Goal: Information Seeking & Learning: Learn about a topic

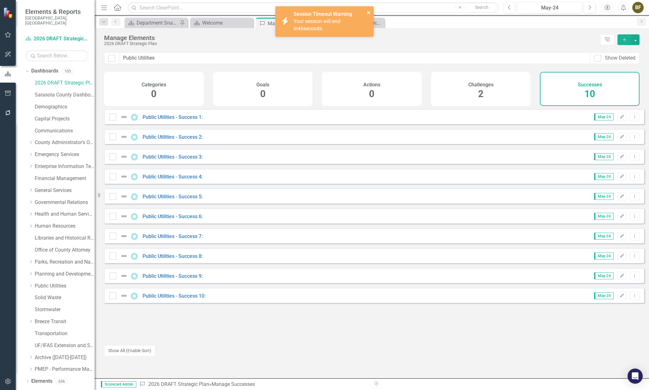
click at [369, 12] on icon "close" at bounding box center [368, 12] width 3 height 3
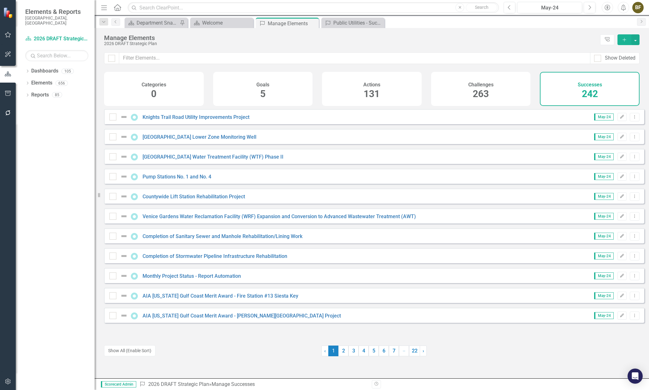
click at [580, 85] on h4 "Successes" at bounding box center [590, 85] width 24 height 6
click at [191, 57] on input "text" at bounding box center [354, 58] width 471 height 12
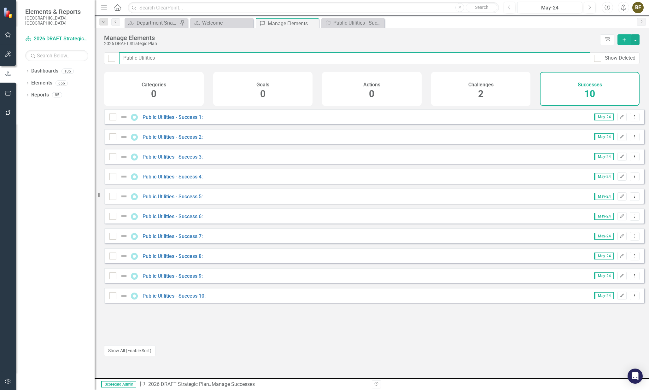
type input "Public Utilities"
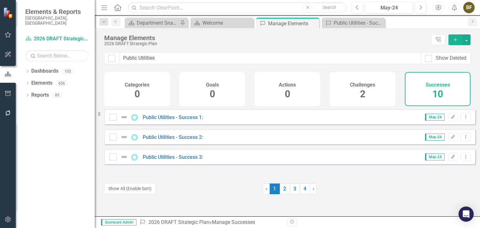
click at [435, 98] on span "10" at bounding box center [437, 93] width 11 height 11
click at [358, 21] on div "Public Utilities - Success 1:" at bounding box center [355, 23] width 42 height 8
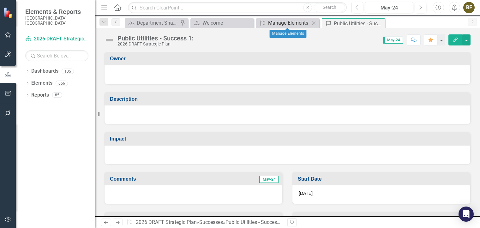
click at [289, 22] on div "Manage Elements" at bounding box center [289, 23] width 42 height 8
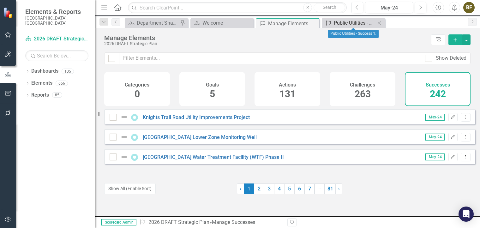
click at [344, 23] on div "Public Utilities - Success 1:" at bounding box center [355, 23] width 42 height 8
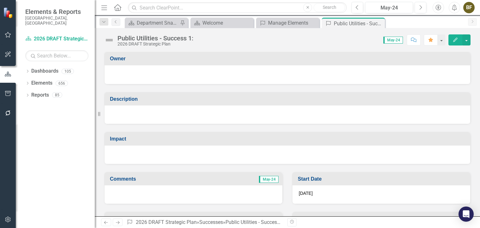
click at [0, 0] on icon at bounding box center [0, 0] width 0 height 0
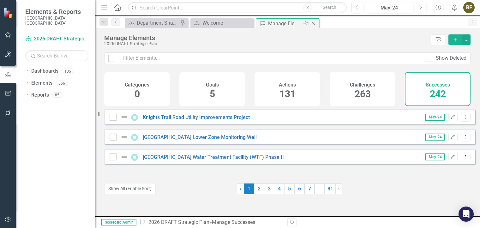
click at [283, 23] on div "Manage Elements" at bounding box center [285, 24] width 34 height 8
drag, startPoint x: 438, startPoint y: 94, endPoint x: 436, endPoint y: 90, distance: 4.4
click at [436, 90] on span "242" at bounding box center [437, 93] width 16 height 11
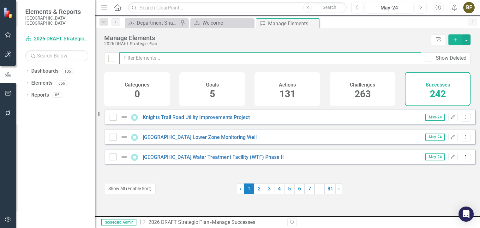
click at [151, 57] on input "text" at bounding box center [270, 58] width 302 height 12
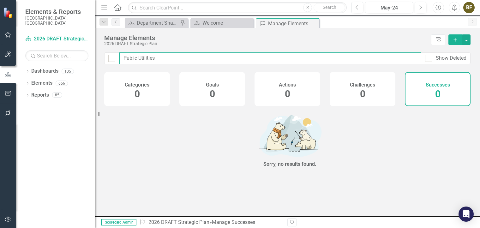
click at [133, 55] on input "Pub;ic Utilities" at bounding box center [270, 58] width 302 height 12
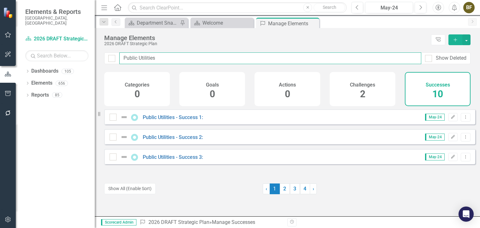
click at [167, 58] on input "Public Utilities" at bounding box center [270, 58] width 302 height 12
type input "Public Utilities"
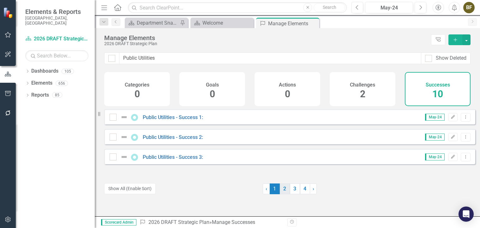
click at [280, 191] on link "2" at bounding box center [285, 188] width 10 height 11
click at [292, 190] on link "3" at bounding box center [295, 188] width 10 height 11
click at [300, 191] on link "4" at bounding box center [305, 188] width 10 height 11
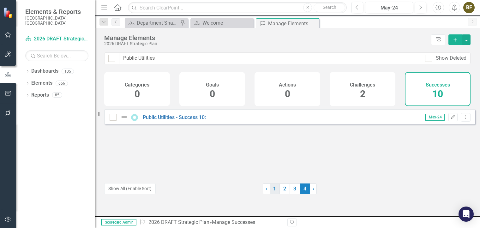
click at [271, 192] on link "1" at bounding box center [274, 188] width 10 height 11
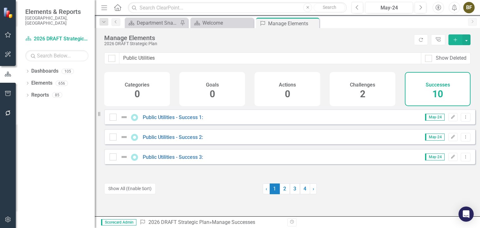
click at [375, 88] on div "Challenges 2" at bounding box center [362, 89] width 66 height 34
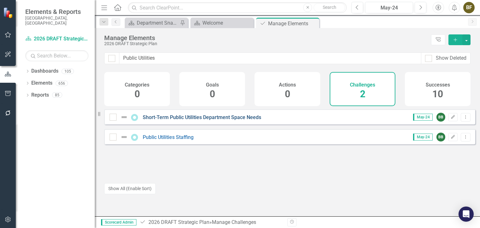
click at [194, 120] on link "Short-Term Public Utilities Department Space Needs" at bounding box center [202, 117] width 118 height 6
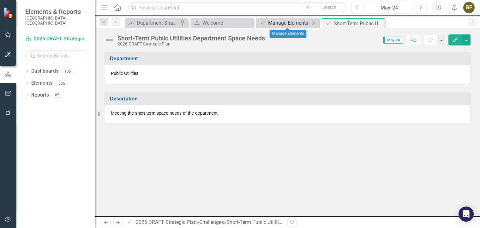
click at [288, 19] on div "Manage Elements" at bounding box center [289, 23] width 42 height 8
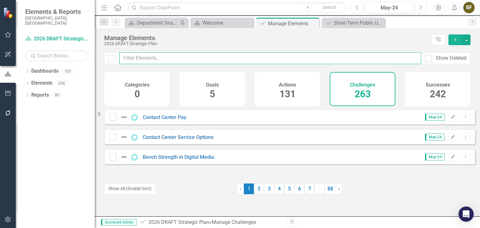
click at [153, 56] on input "text" at bounding box center [270, 58] width 302 height 12
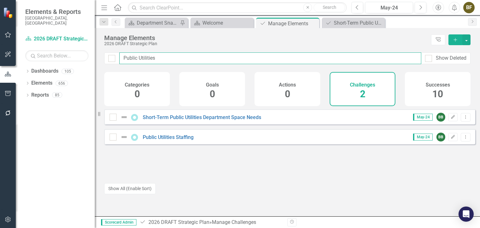
type input "Public Utilities"
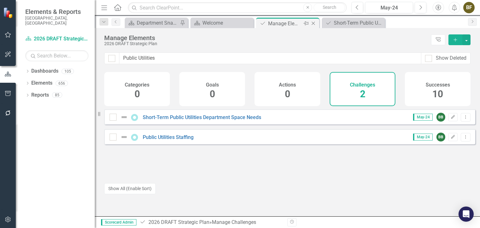
click at [283, 24] on div "Manage Elements" at bounding box center [285, 24] width 34 height 8
click at [29, 70] on icon "Dropdown" at bounding box center [27, 71] width 4 height 3
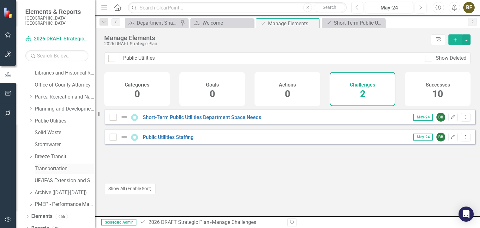
scroll to position [168, 0]
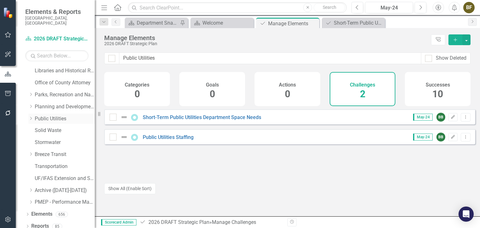
click at [59, 115] on link "Public Utilities" at bounding box center [65, 118] width 60 height 7
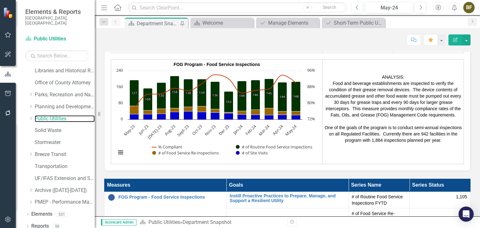
scroll to position [1052, 0]
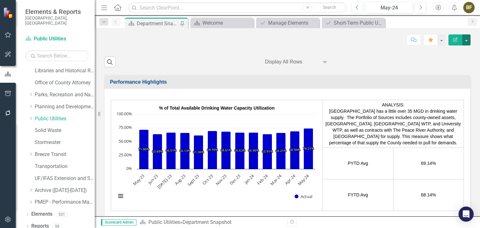
click at [468, 42] on button "button" at bounding box center [466, 39] width 8 height 11
click at [372, 41] on div "Score: N/A May-24 Completed Comment Favorite Edit Report" at bounding box center [287, 39] width 366 height 11
click at [278, 24] on div "Manage Elements" at bounding box center [289, 23] width 42 height 8
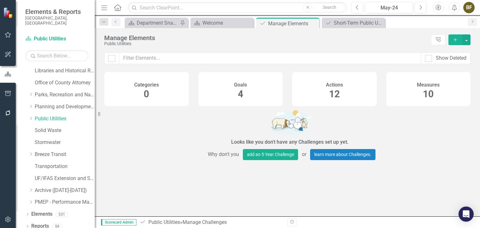
click at [425, 97] on span "10" at bounding box center [428, 93] width 11 height 11
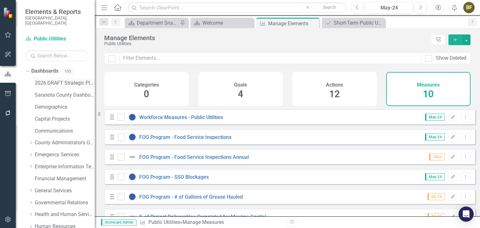
click at [61, 80] on link "2026 DRAFT Strategic Plan" at bounding box center [65, 83] width 60 height 7
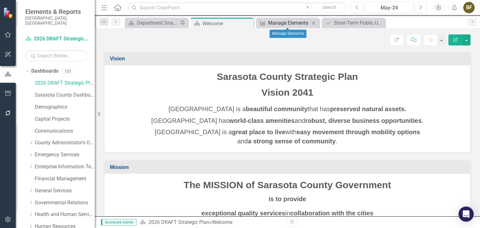
click at [281, 24] on div "Manage Elements" at bounding box center [289, 23] width 42 height 8
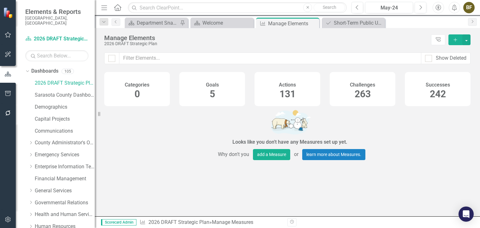
click at [367, 91] on span "263" at bounding box center [362, 93] width 16 height 11
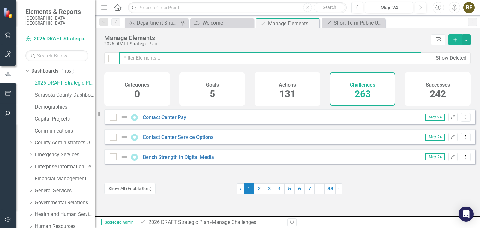
click at [145, 61] on input "text" at bounding box center [270, 58] width 302 height 12
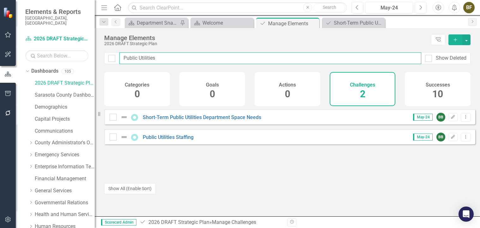
type input "Public Utilities"
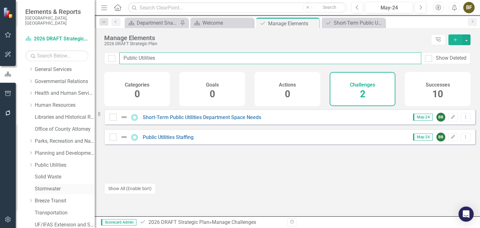
scroll to position [168, 0]
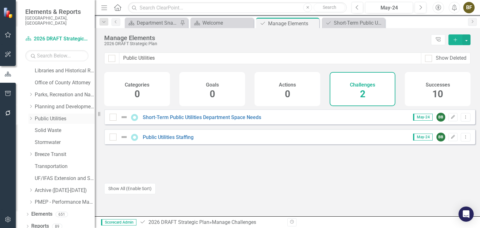
click at [49, 115] on link "Public Utilities" at bounding box center [65, 118] width 60 height 7
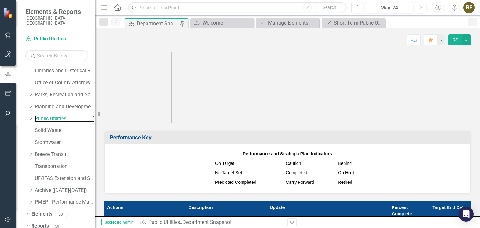
scroll to position [663, 0]
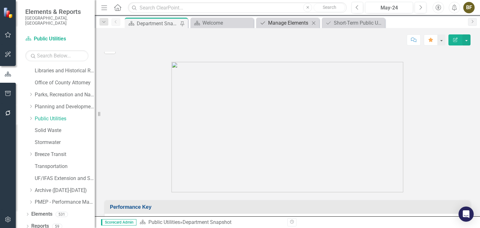
click at [290, 22] on div "Manage Elements" at bounding box center [289, 23] width 42 height 8
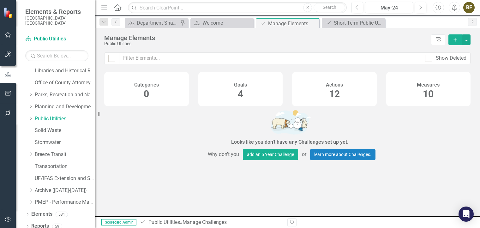
click at [340, 98] on div "Actions 12" at bounding box center [334, 89] width 85 height 34
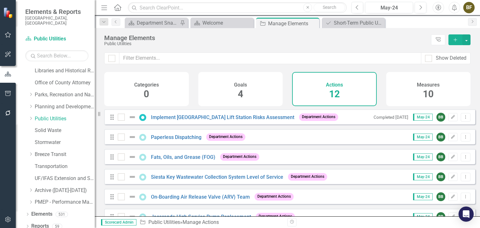
click at [423, 97] on span "10" at bounding box center [428, 93] width 11 height 11
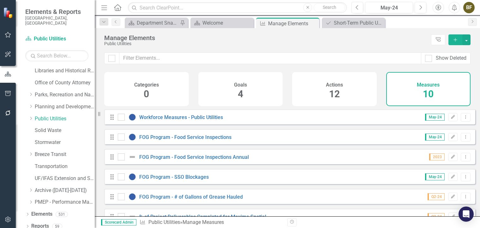
click at [247, 96] on div "Goals 4" at bounding box center [240, 89] width 85 height 34
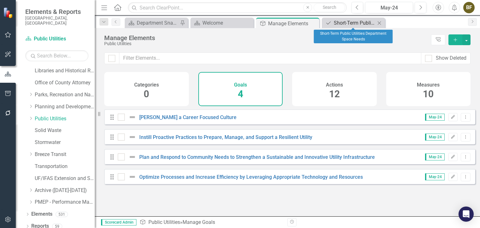
click at [356, 24] on div "Short-Term Public Utilities Department Space Needs" at bounding box center [355, 23] width 42 height 8
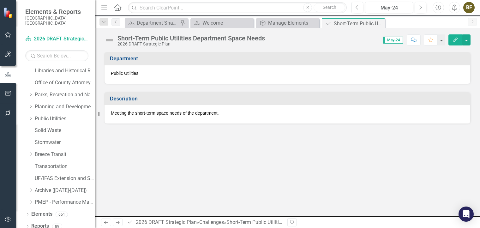
drag, startPoint x: 378, startPoint y: 23, endPoint x: 361, endPoint y: 27, distance: 17.8
click at [0, 0] on icon "Close" at bounding box center [0, 0] width 0 height 0
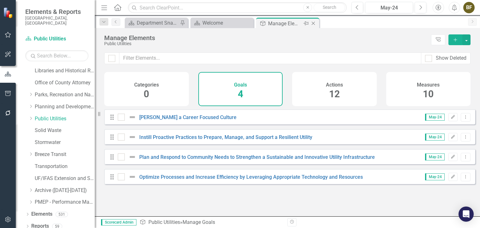
click at [287, 24] on div "Manage Elements" at bounding box center [285, 24] width 34 height 8
click at [337, 96] on span "12" at bounding box center [334, 93] width 11 height 11
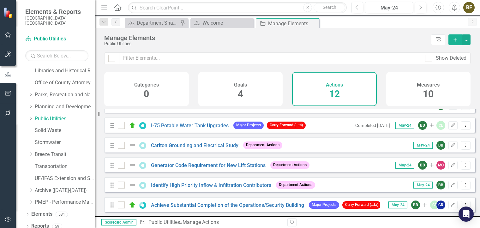
scroll to position [136, 0]
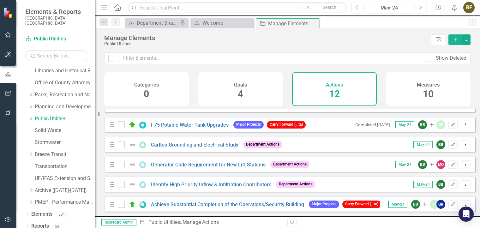
click at [236, 92] on div "Goals 4" at bounding box center [240, 89] width 85 height 34
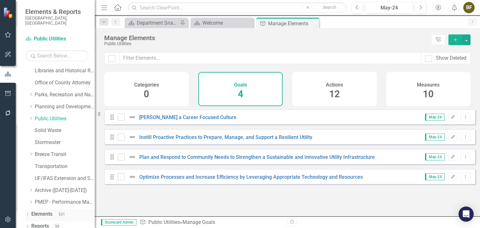
click at [27, 213] on icon "Dropdown" at bounding box center [27, 214] width 4 height 3
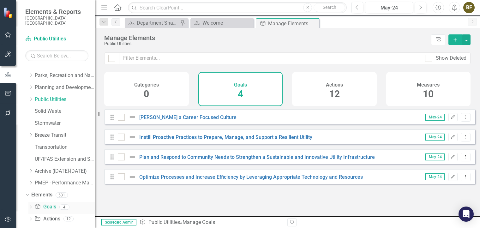
scroll to position [203, 0]
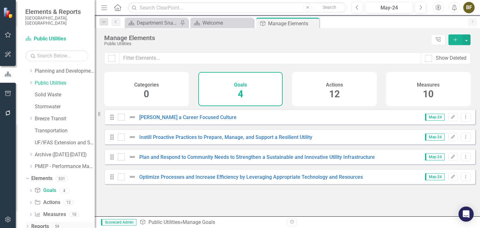
click at [27, 225] on icon "Dropdown" at bounding box center [27, 226] width 4 height 3
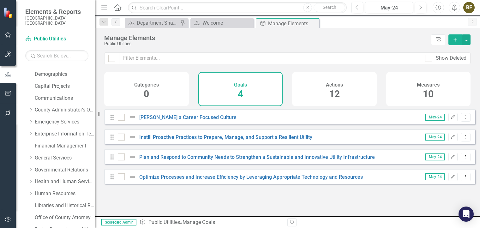
scroll to position [0, 0]
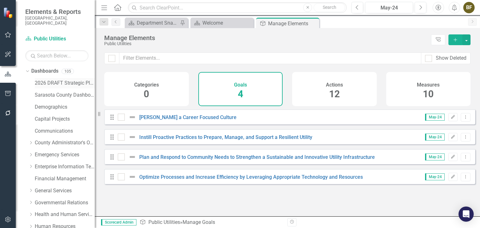
click at [60, 80] on link "2026 DRAFT Strategic Plan" at bounding box center [65, 83] width 60 height 7
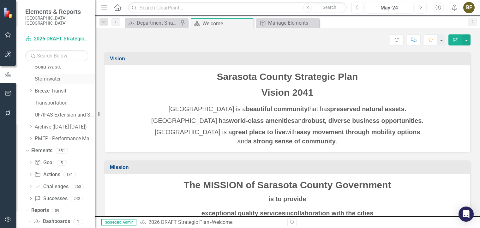
scroll to position [235, 0]
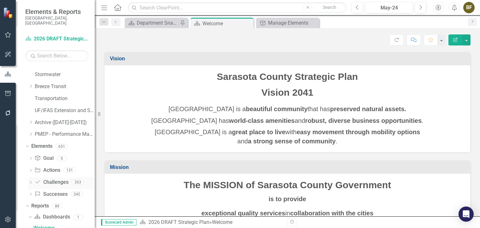
click at [56, 179] on link "Challenge Challenges" at bounding box center [51, 182] width 34 height 7
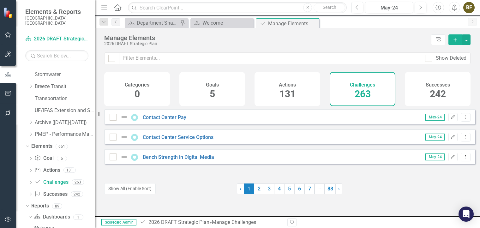
click at [364, 96] on span "263" at bounding box center [362, 93] width 16 height 11
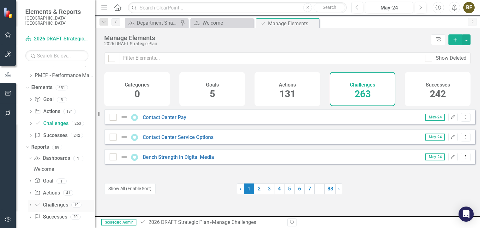
click at [57, 201] on link "Challenge Challenges" at bounding box center [51, 204] width 34 height 7
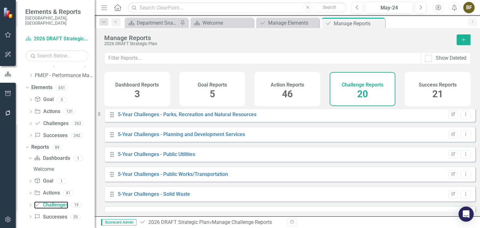
scroll to position [252, 0]
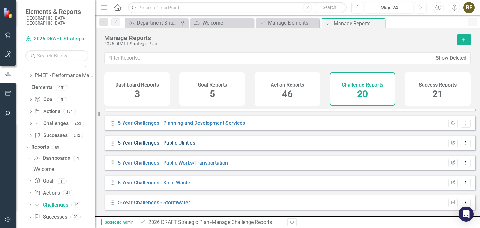
click at [143, 146] on link "5-Year Challenges - Public Utilities" at bounding box center [156, 143] width 77 height 6
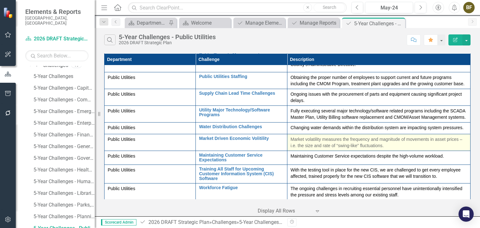
scroll to position [142, 0]
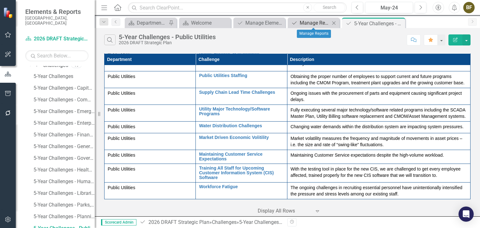
click at [308, 24] on div "Manage Reports" at bounding box center [314, 23] width 30 height 8
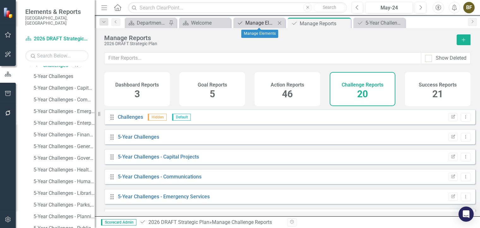
click at [255, 23] on div "Manage Elements" at bounding box center [260, 23] width 30 height 8
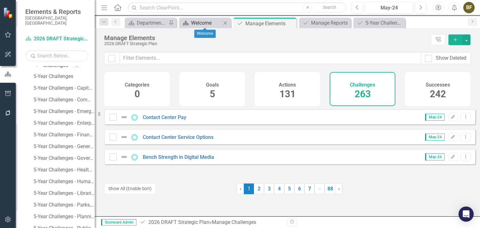
click at [203, 23] on div "Welcome" at bounding box center [206, 23] width 30 height 8
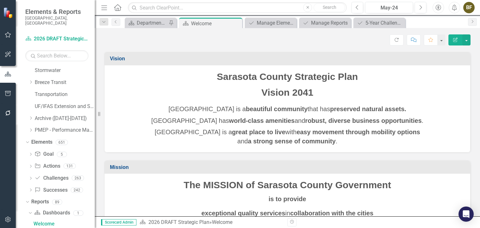
scroll to position [235, 0]
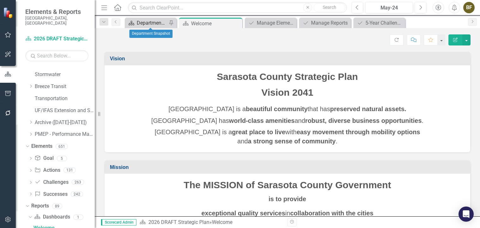
click at [156, 24] on div "Department Snapshot" at bounding box center [152, 23] width 30 height 8
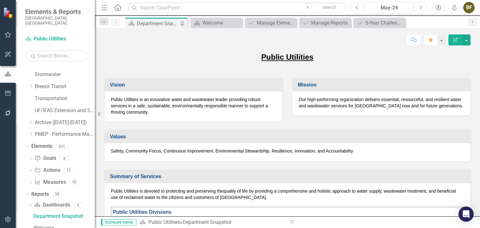
scroll to position [223, 0]
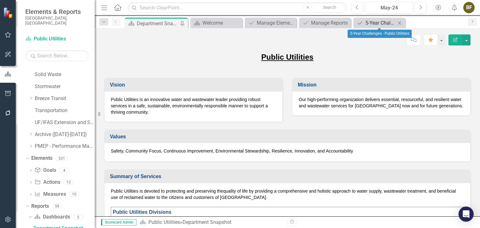
click at [380, 23] on div "5-Year Challenges - Public Utilities" at bounding box center [380, 23] width 30 height 8
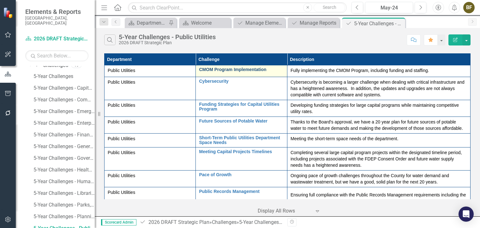
click at [236, 68] on link "CMOM Program Implementation" at bounding box center [241, 69] width 85 height 5
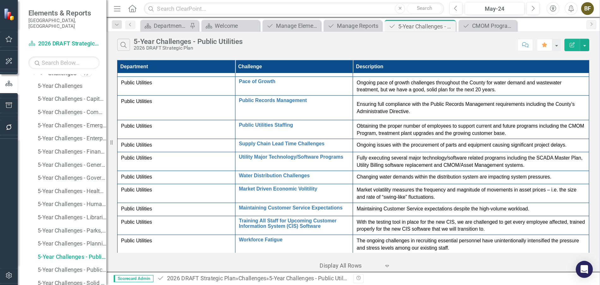
scroll to position [52, 0]
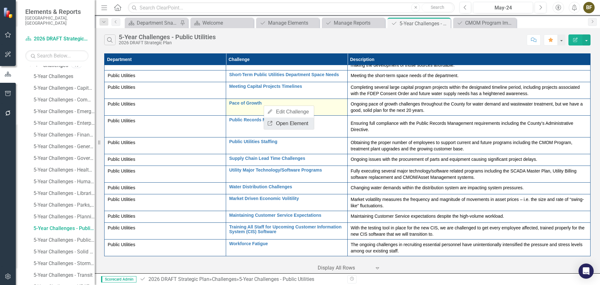
click at [274, 123] on link "Link Open Element" at bounding box center [289, 123] width 50 height 12
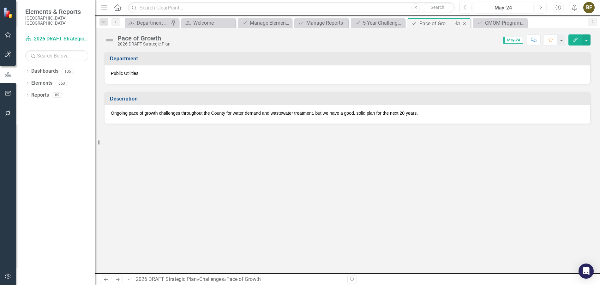
click at [466, 24] on icon "Close" at bounding box center [464, 23] width 6 height 5
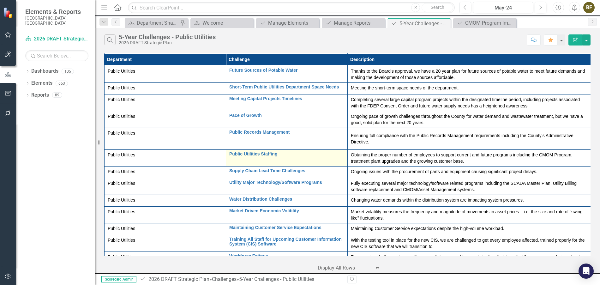
scroll to position [56, 0]
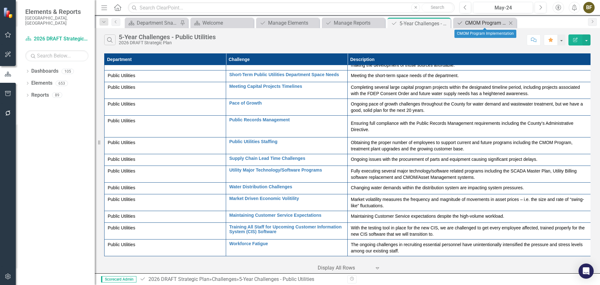
click at [476, 23] on div "CMOM Program Implementation" at bounding box center [486, 23] width 42 height 8
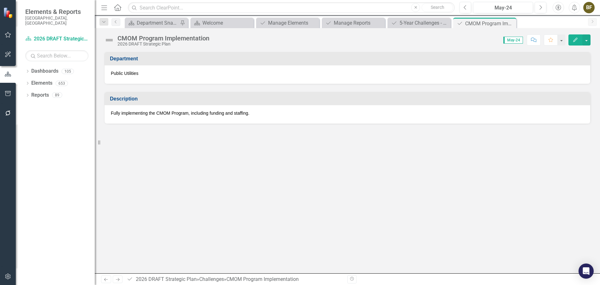
click at [0, 0] on icon "Close" at bounding box center [0, 0] width 0 height 0
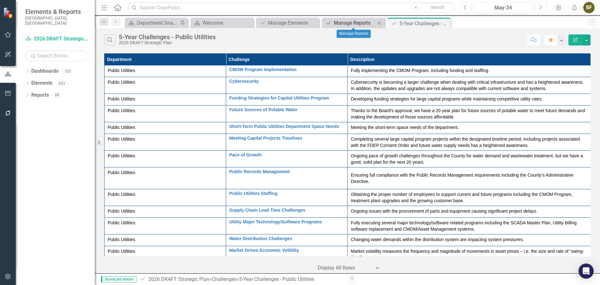
click at [351, 25] on div "Manage Reports" at bounding box center [355, 23] width 42 height 8
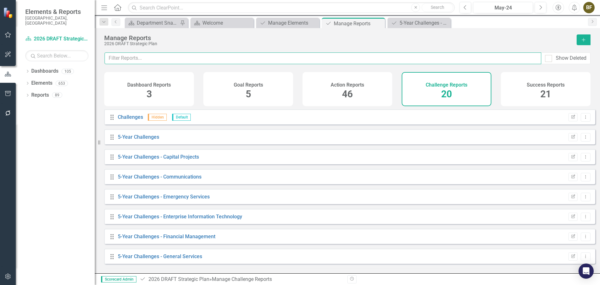
click at [173, 57] on input "text" at bounding box center [322, 58] width 436 height 12
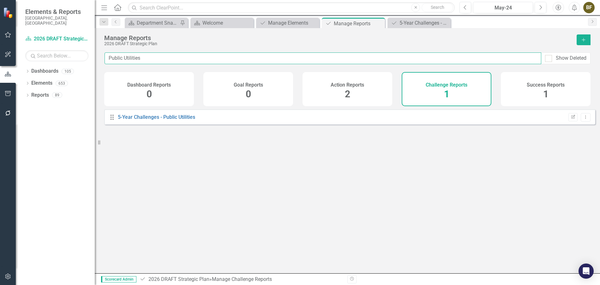
type input "Public Utilities"
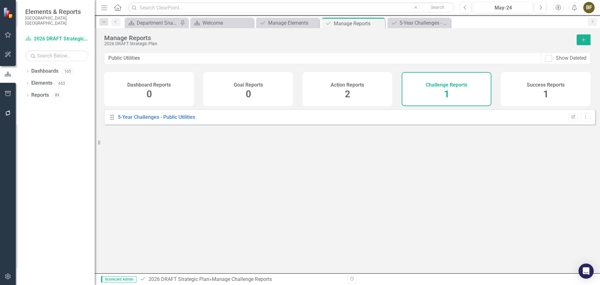
click at [545, 98] on span "1" at bounding box center [545, 93] width 5 height 11
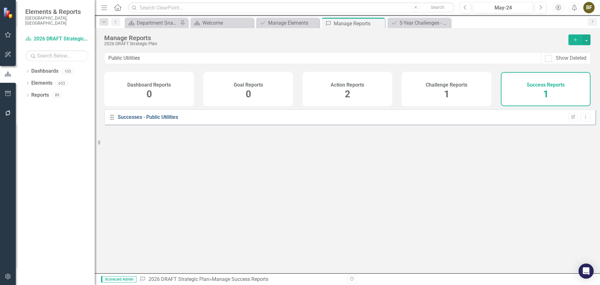
click at [157, 120] on link "Successes - Public Utilities" at bounding box center [148, 117] width 60 height 6
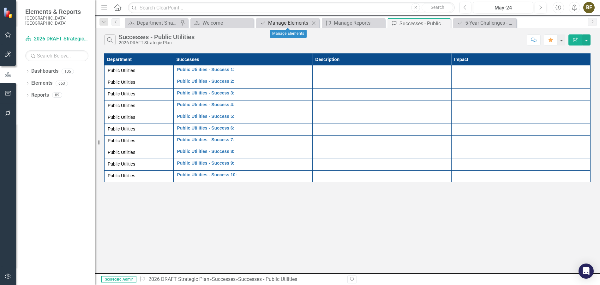
click at [290, 24] on div "Manage Elements" at bounding box center [289, 23] width 42 height 8
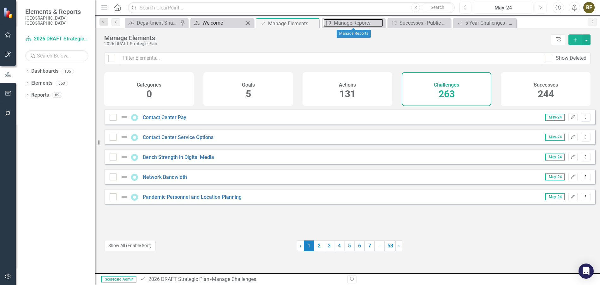
drag, startPoint x: 340, startPoint y: 23, endPoint x: 226, endPoint y: 23, distance: 114.2
click at [340, 23] on div "Manage Reports" at bounding box center [359, 23] width 50 height 8
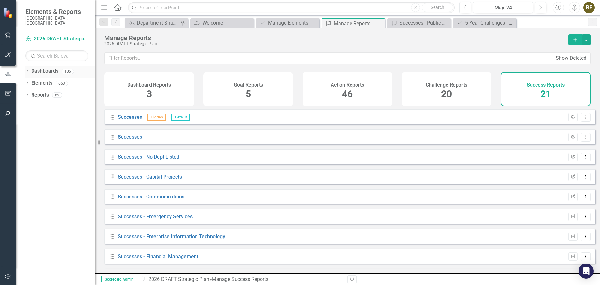
click at [34, 68] on link "Dashboards" at bounding box center [44, 71] width 27 height 7
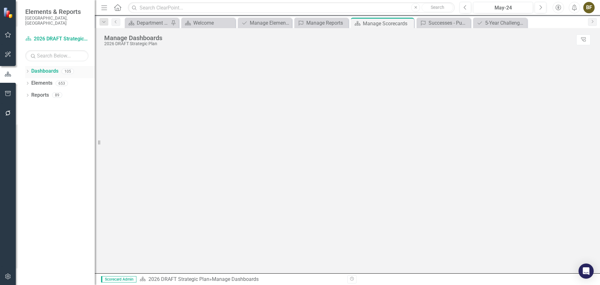
click at [28, 70] on icon "Dropdown" at bounding box center [27, 71] width 4 height 3
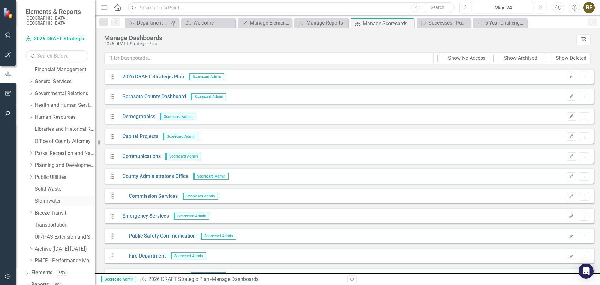
scroll to position [111, 0]
click at [47, 172] on link "Public Utilities" at bounding box center [65, 175] width 60 height 7
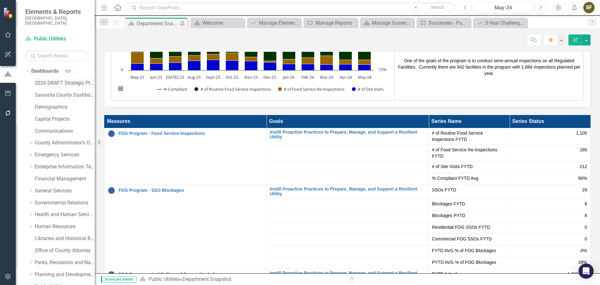
click at [50, 80] on link "2026 DRAFT Strategic Plan" at bounding box center [65, 83] width 60 height 7
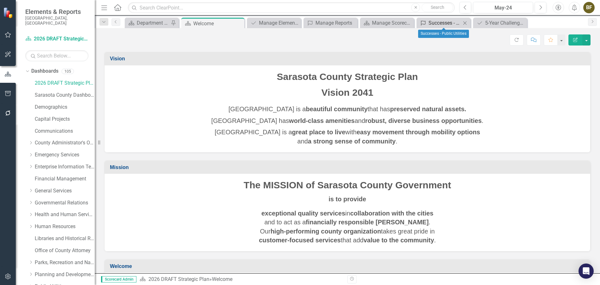
click at [440, 22] on div "Successes - Public Utilities" at bounding box center [444, 23] width 33 height 8
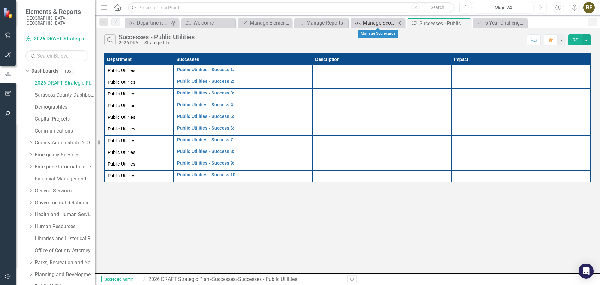
click at [382, 23] on div "Manage Scorecards" at bounding box center [379, 23] width 33 height 8
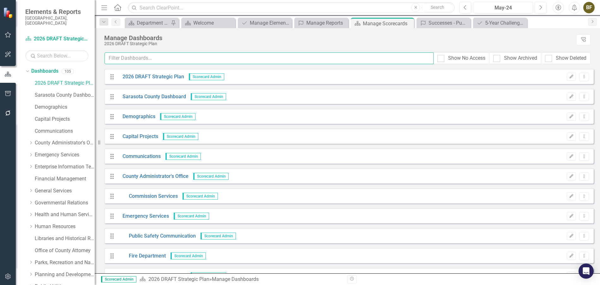
click at [159, 58] on input "text" at bounding box center [268, 58] width 329 height 12
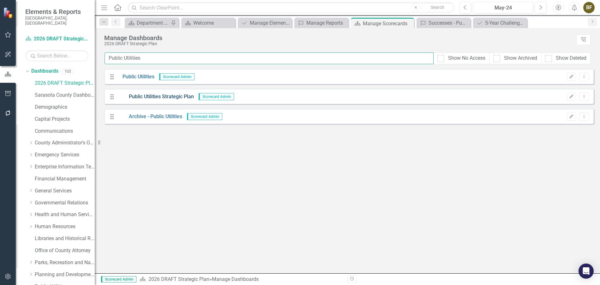
type input "Public Utilities"
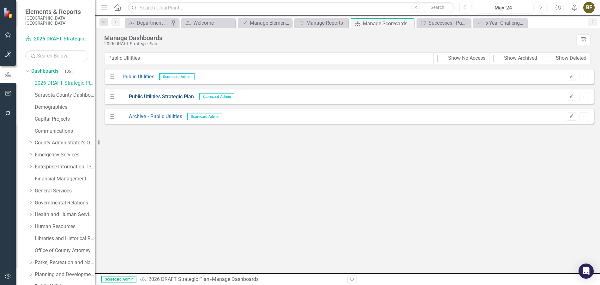
click at [159, 98] on link "Public Utilities Strategic Plan" at bounding box center [156, 96] width 76 height 7
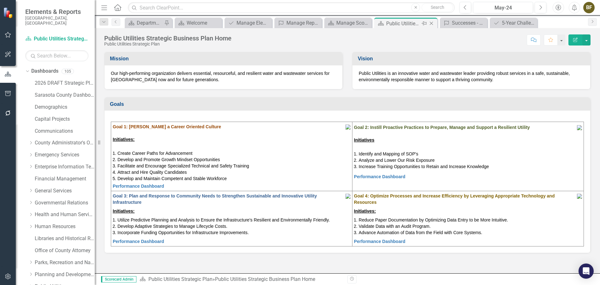
click at [431, 23] on icon at bounding box center [430, 23] width 3 height 3
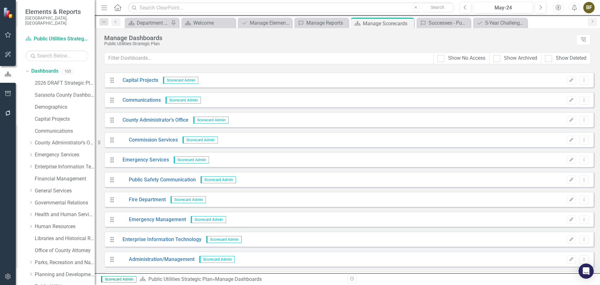
scroll to position [118, 0]
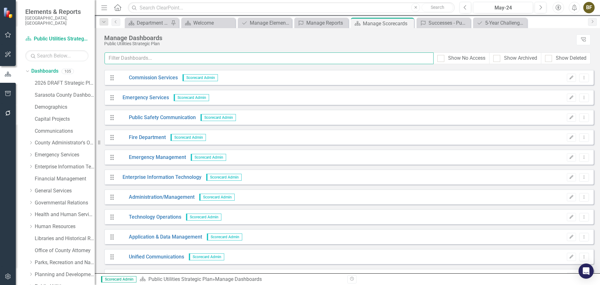
click at [129, 56] on input "text" at bounding box center [268, 58] width 329 height 12
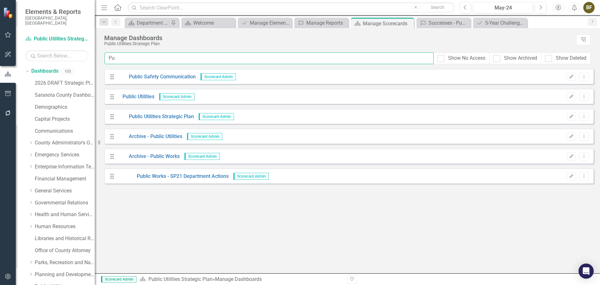
scroll to position [0, 0]
type input "Public"
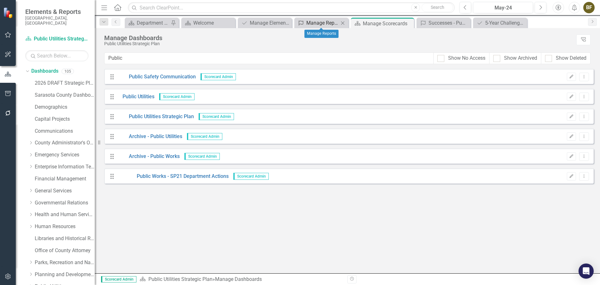
click at [323, 25] on div "Manage Reports" at bounding box center [322, 23] width 33 height 8
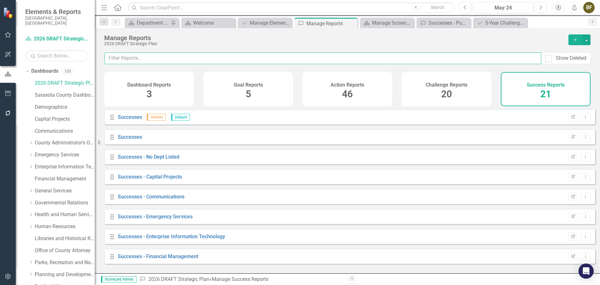
click at [135, 56] on input "text" at bounding box center [322, 58] width 436 height 12
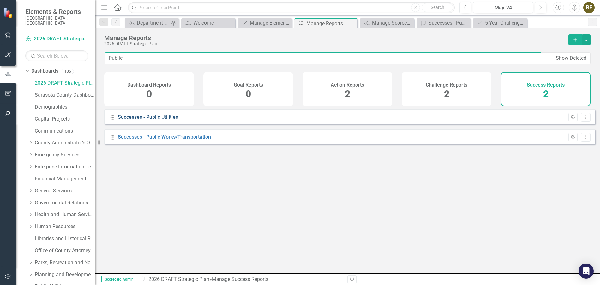
type input "Public"
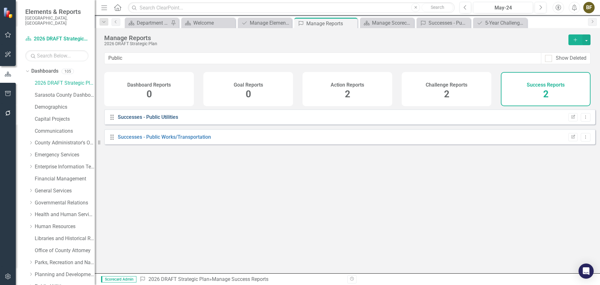
click at [156, 120] on link "Successes - Public Utilities" at bounding box center [148, 117] width 60 height 6
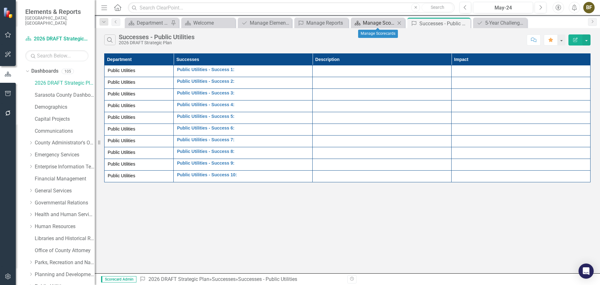
click at [369, 23] on div "Manage Scorecards" at bounding box center [379, 23] width 33 height 8
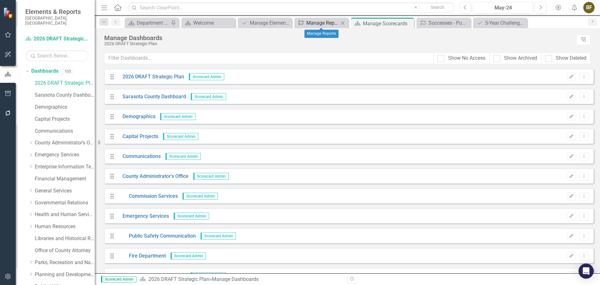
click at [314, 23] on div "Manage Reports" at bounding box center [322, 23] width 33 height 8
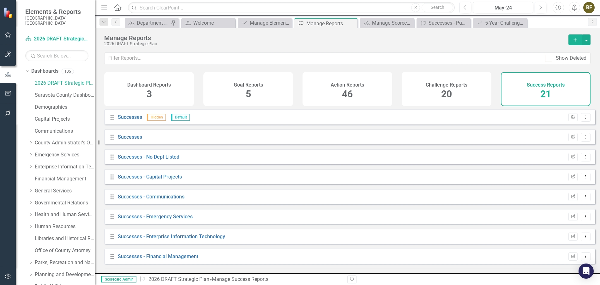
click at [346, 93] on span "46" at bounding box center [347, 93] width 11 height 11
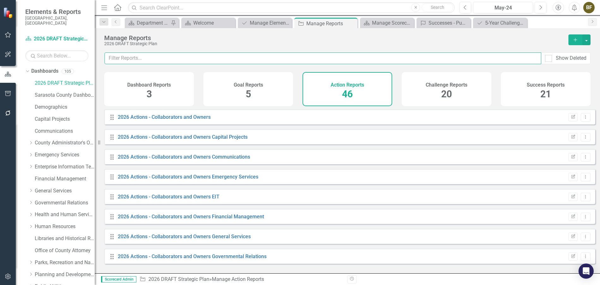
click at [147, 57] on input "text" at bounding box center [322, 58] width 436 height 12
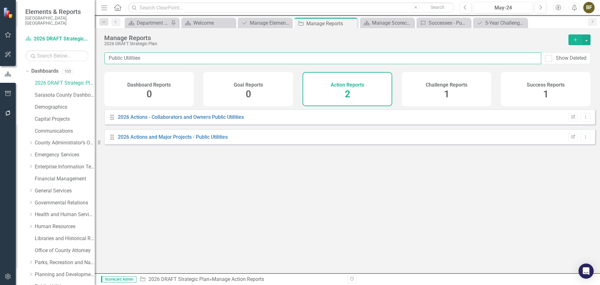
type input "Public Utilities"
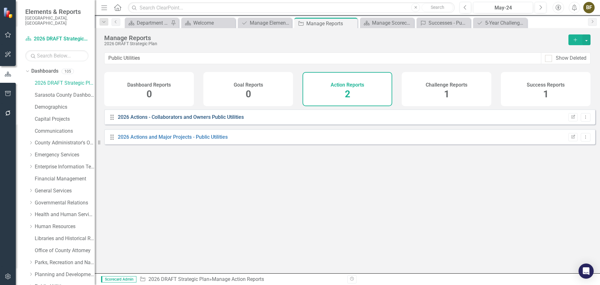
click at [169, 120] on link "2026 Actions - Collaborators and Owners Public Utilities" at bounding box center [181, 117] width 126 height 6
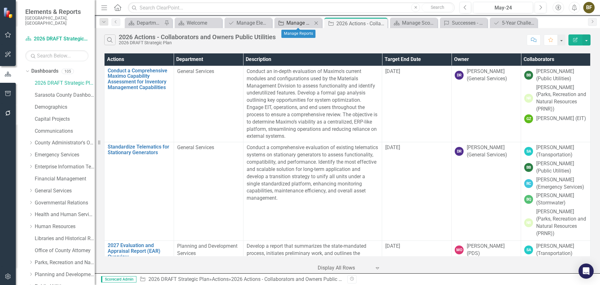
click at [296, 22] on div "Manage Reports" at bounding box center [299, 23] width 26 height 8
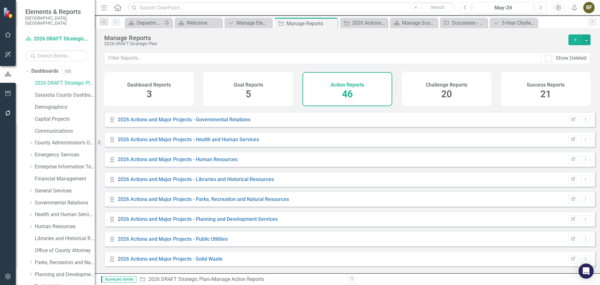
scroll to position [592, 0]
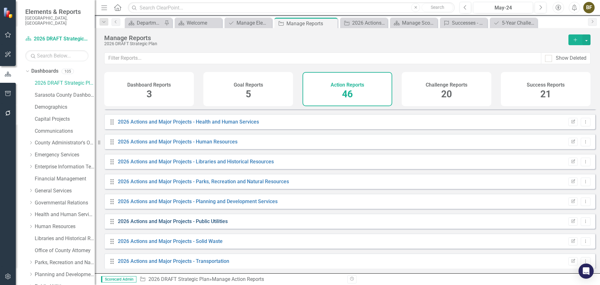
click at [154, 224] on link "2026 Actions and Major Projects - Public Utilities" at bounding box center [173, 221] width 110 height 6
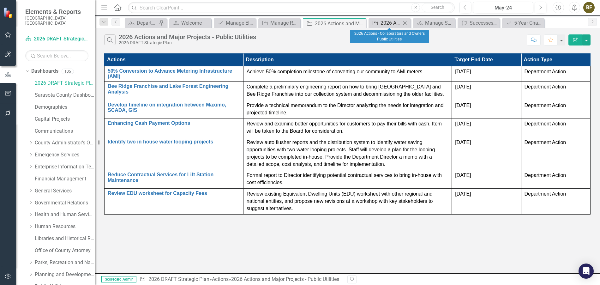
click at [383, 22] on div "2026 Actions - Collaborators and Owners Public Utilities" at bounding box center [390, 23] width 21 height 8
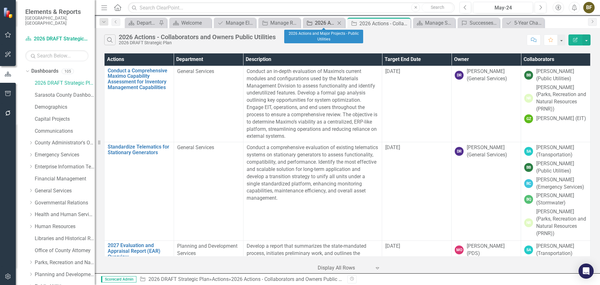
click at [329, 24] on div "2026 Actions and Major Projects - Public Utilities" at bounding box center [325, 23] width 21 height 8
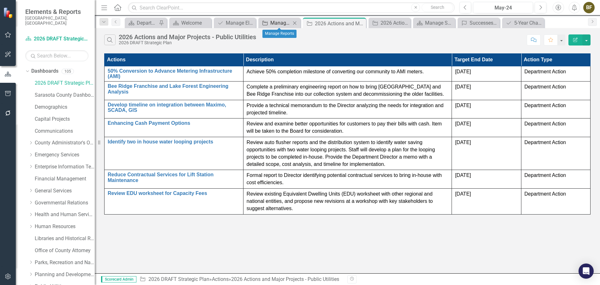
click at [282, 23] on div "Manage Reports" at bounding box center [280, 23] width 21 height 8
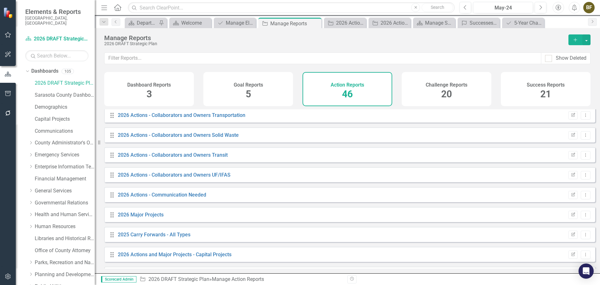
scroll to position [243, 0]
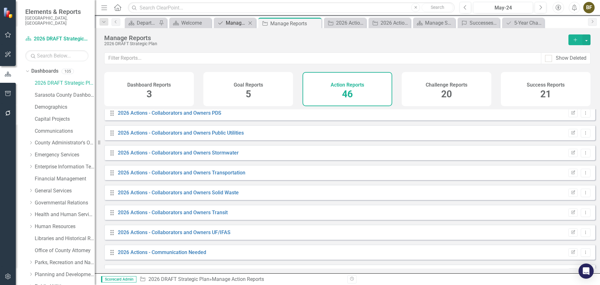
click at [236, 24] on div "Manage Elements" at bounding box center [236, 23] width 21 height 8
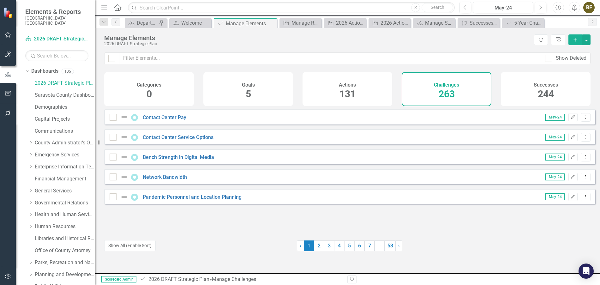
click at [346, 92] on span "131" at bounding box center [347, 93] width 16 height 11
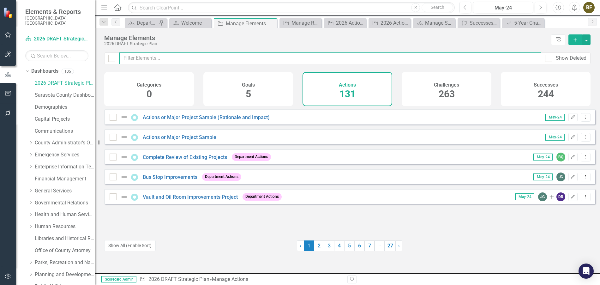
click at [152, 56] on input "text" at bounding box center [330, 58] width 422 height 12
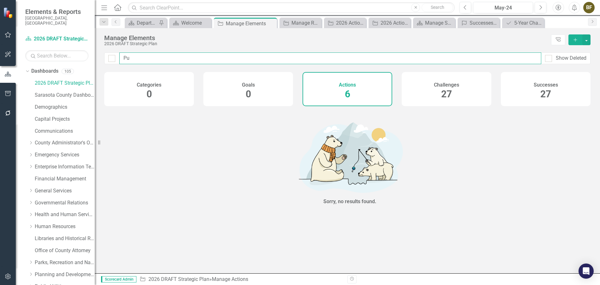
type input "P"
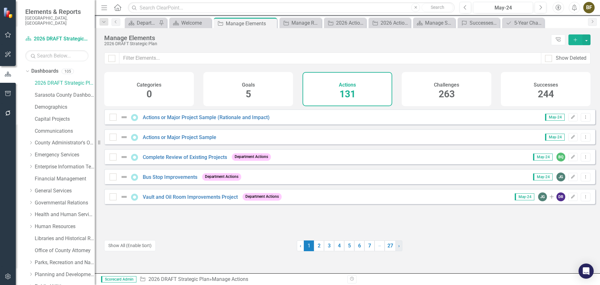
click at [398, 248] on link "› Next" at bounding box center [398, 245] width 7 height 11
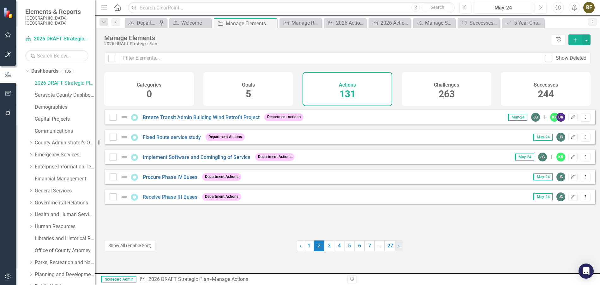
click at [398, 248] on link "› Next" at bounding box center [398, 245] width 7 height 11
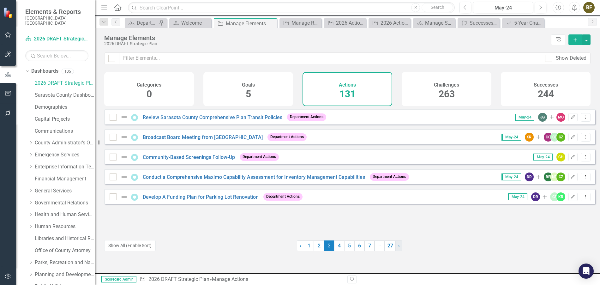
click at [398, 248] on link "› Next" at bounding box center [398, 245] width 7 height 11
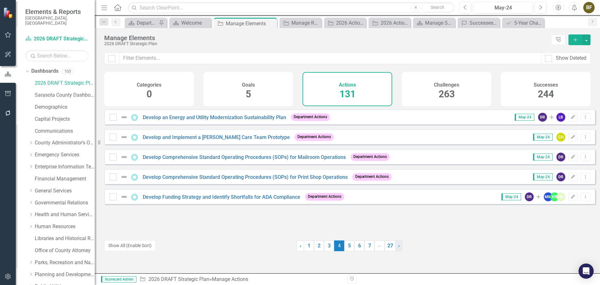
click at [398, 248] on link "› Next" at bounding box center [398, 245] width 7 height 11
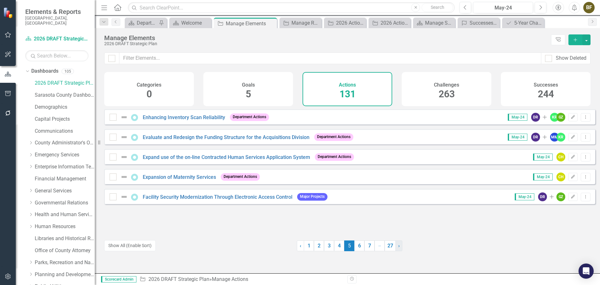
click at [398, 248] on link "› Next" at bounding box center [398, 245] width 7 height 11
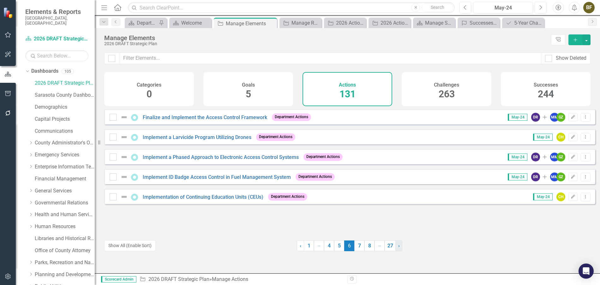
click at [398, 248] on link "› Next" at bounding box center [398, 245] width 7 height 11
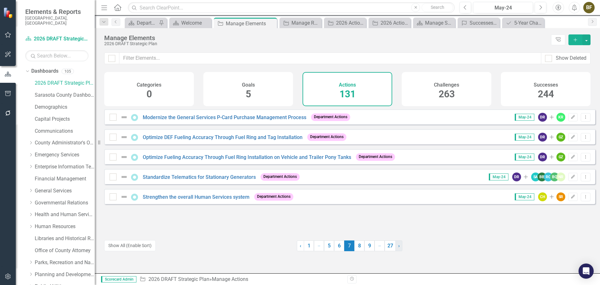
click at [398, 248] on link "› Next" at bounding box center [398, 245] width 7 height 11
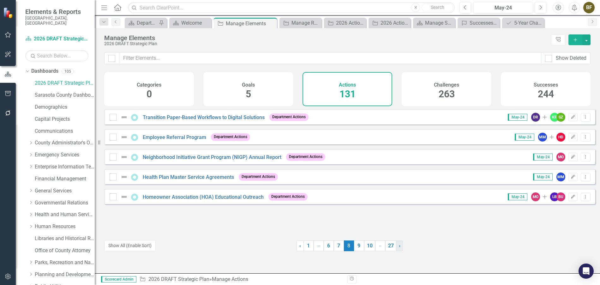
click at [398, 248] on link "› Next" at bounding box center [399, 245] width 7 height 11
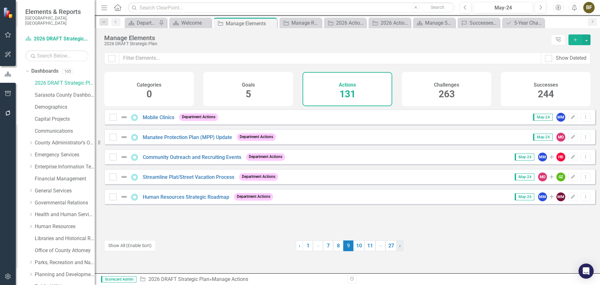
click at [398, 248] on link "› Next" at bounding box center [399, 245] width 7 height 11
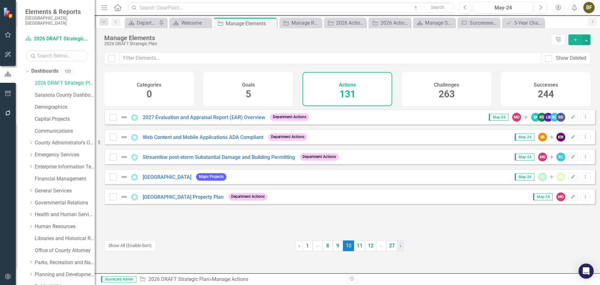
click at [400, 248] on span "›" at bounding box center [401, 245] width 2 height 6
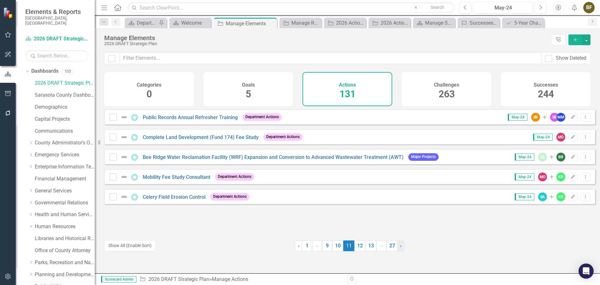
click at [400, 247] on span "›" at bounding box center [401, 245] width 2 height 6
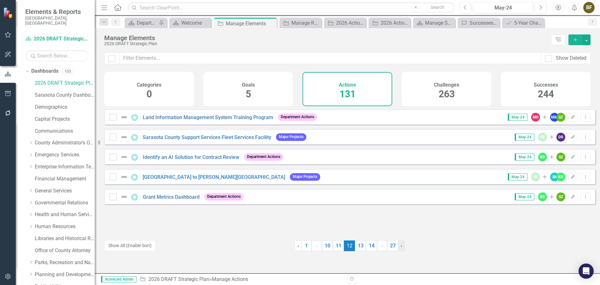
click at [400, 247] on span "›" at bounding box center [401, 245] width 2 height 6
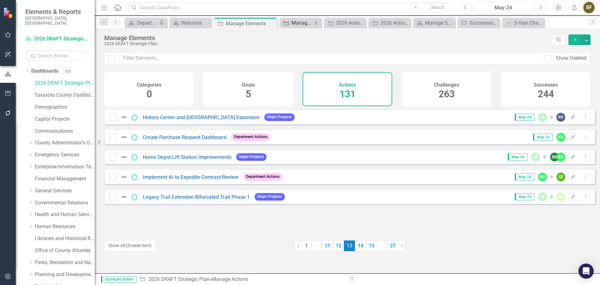
click at [299, 26] on div "Manage Reports" at bounding box center [301, 23] width 21 height 8
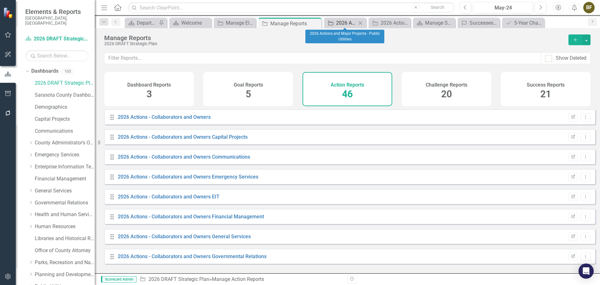
click at [343, 24] on div "2026 Actions and Major Projects - Public Utilities" at bounding box center [346, 23] width 21 height 8
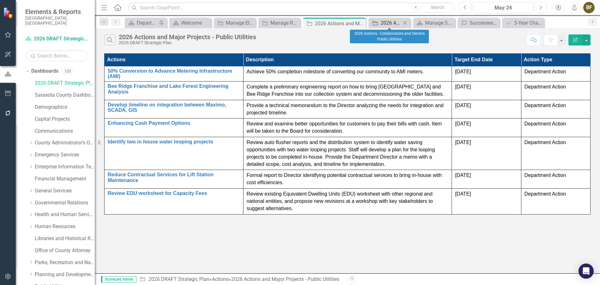
click at [388, 24] on div "2026 Actions - Collaborators and Owners Public Utilities" at bounding box center [390, 23] width 21 height 8
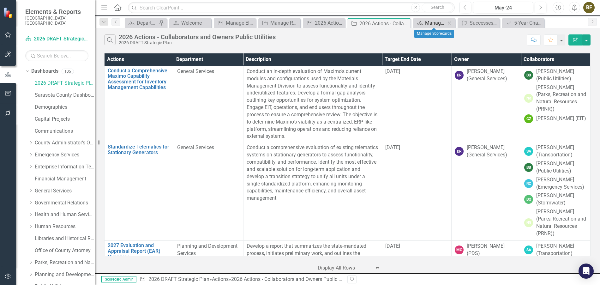
click at [428, 24] on div "Manage Scorecards" at bounding box center [435, 23] width 21 height 8
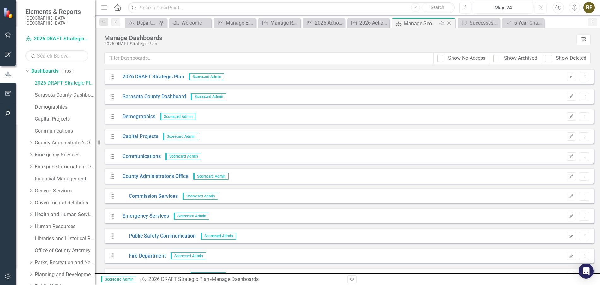
click at [448, 23] on icon "Close" at bounding box center [449, 23] width 6 height 5
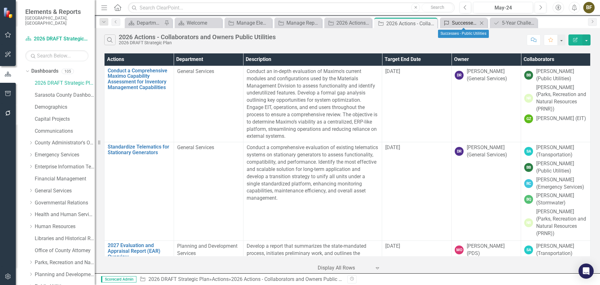
click at [457, 25] on div "Successes - Public Utilities" at bounding box center [465, 23] width 26 height 8
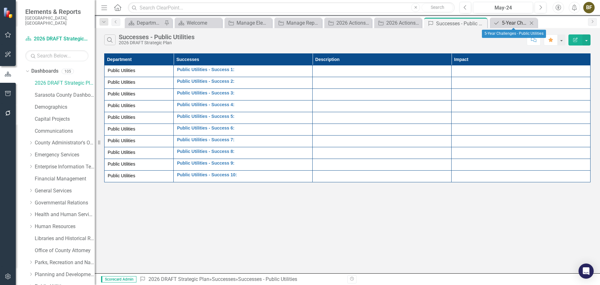
click at [504, 24] on div "5-Year Challenges - Public Utilities" at bounding box center [514, 23] width 26 height 8
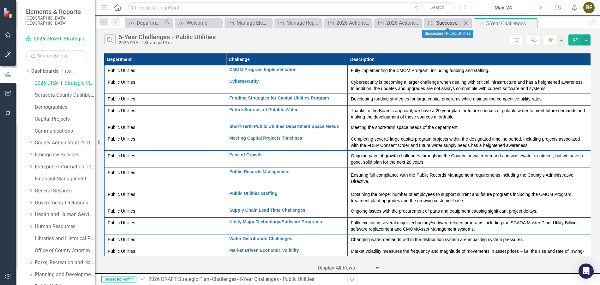
click at [444, 27] on div "Successes - Public Utilities" at bounding box center [449, 23] width 26 height 8
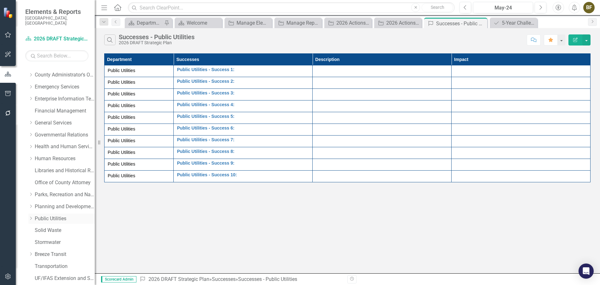
scroll to position [111, 0]
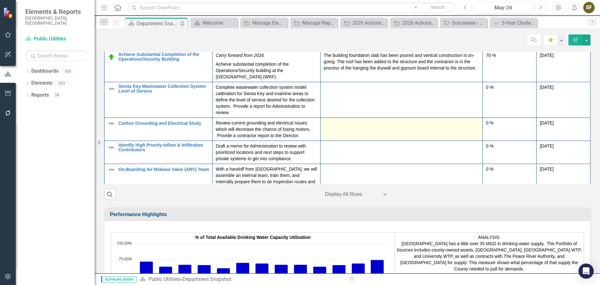
scroll to position [789, 0]
